Goal: Task Accomplishment & Management: Use online tool/utility

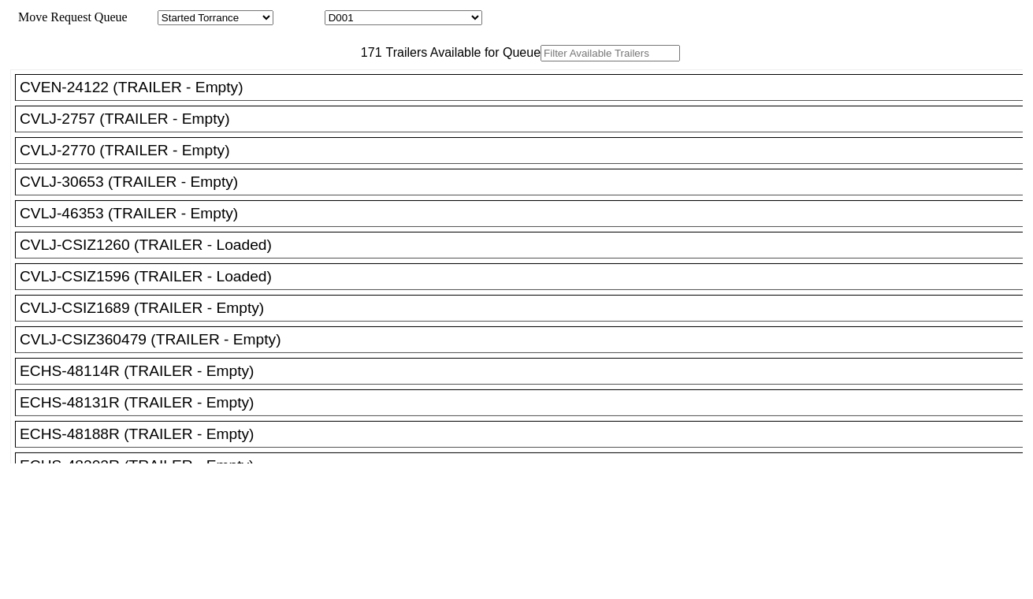
click at [426, 13] on select "D001 D002 D003 D004 D005 D006 D007 D008 D009 D010 D011 D012 D013 D014 D015 D016…" at bounding box center [404, 17] width 158 height 15
select select "3247"
click at [339, 13] on select "D001 D002 D003 D004 D005 D006 D007 D008 D009 D010 D011 D012 D013 D014 D015 D016…" at bounding box center [404, 17] width 158 height 15
click at [541, 61] on input "text" at bounding box center [610, 53] width 139 height 17
paste input "MRSU8556230"
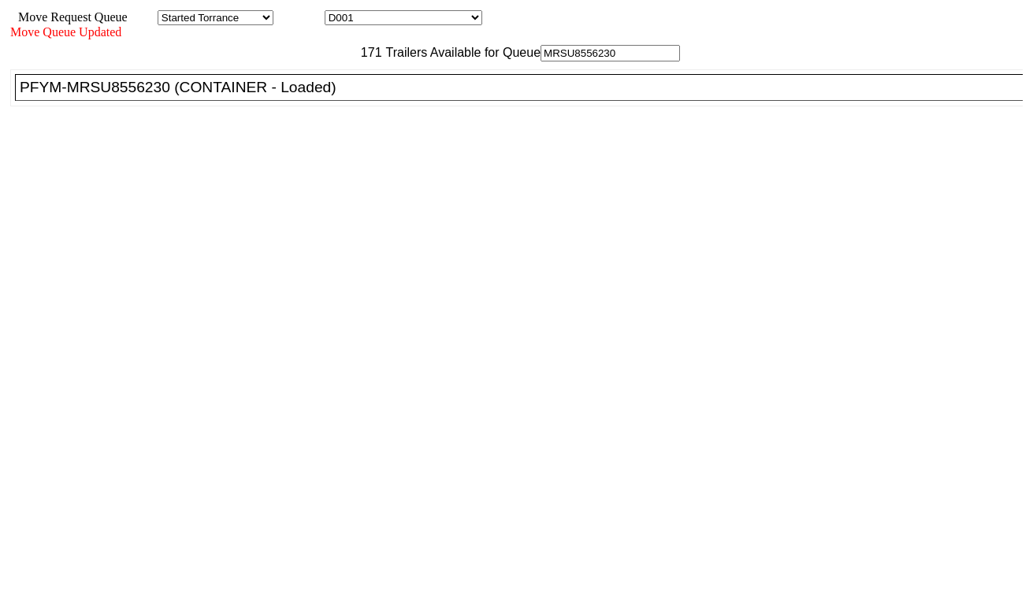
type input "MRSU8556230"
click at [312, 96] on div "PFYM-MRSU8556230 (CONTAINER - Loaded)" at bounding box center [526, 87] width 1013 height 17
